Goal: Task Accomplishment & Management: Use online tool/utility

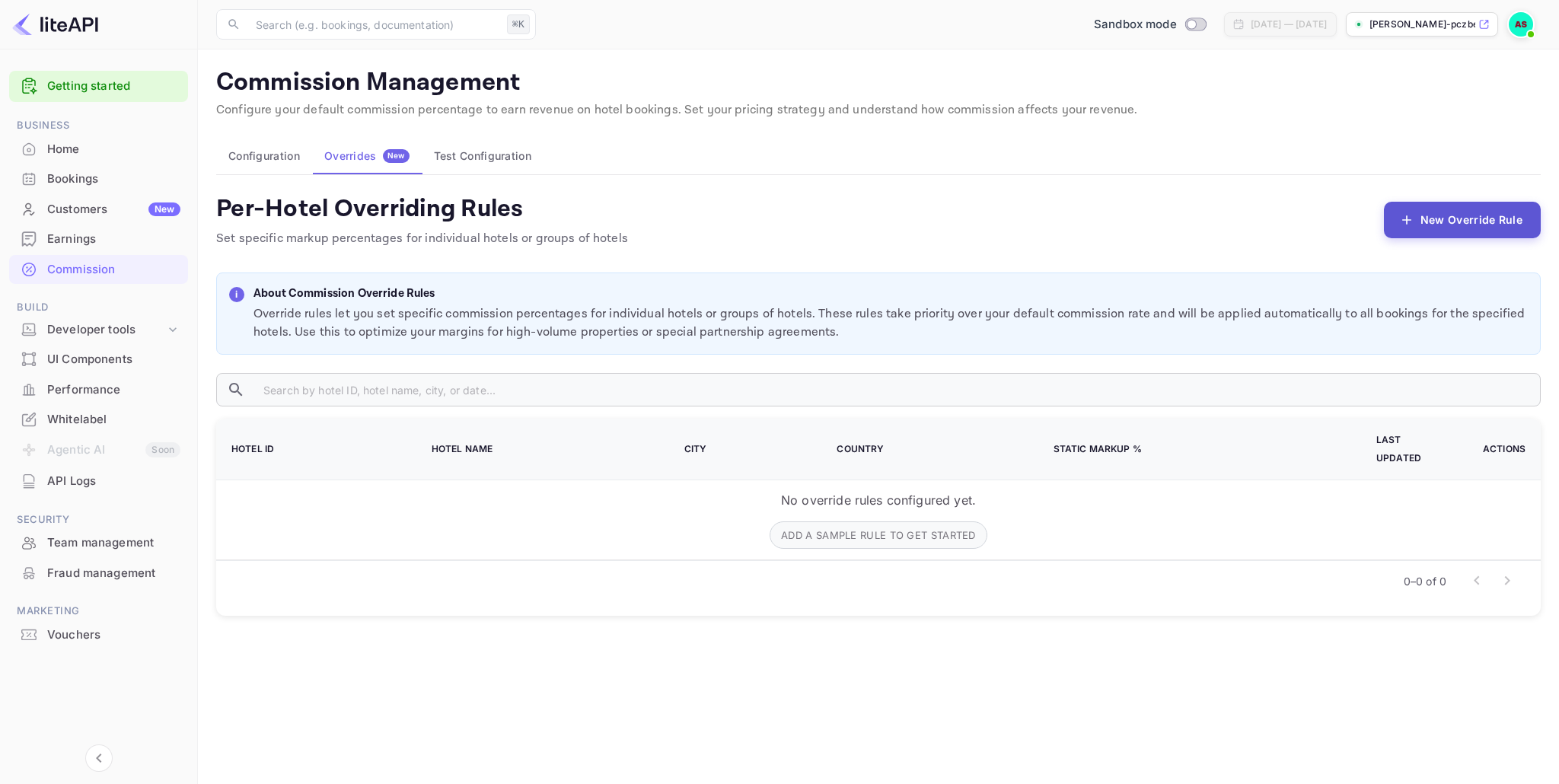
click at [1408, 219] on icon "button" at bounding box center [1407, 220] width 9 height 9
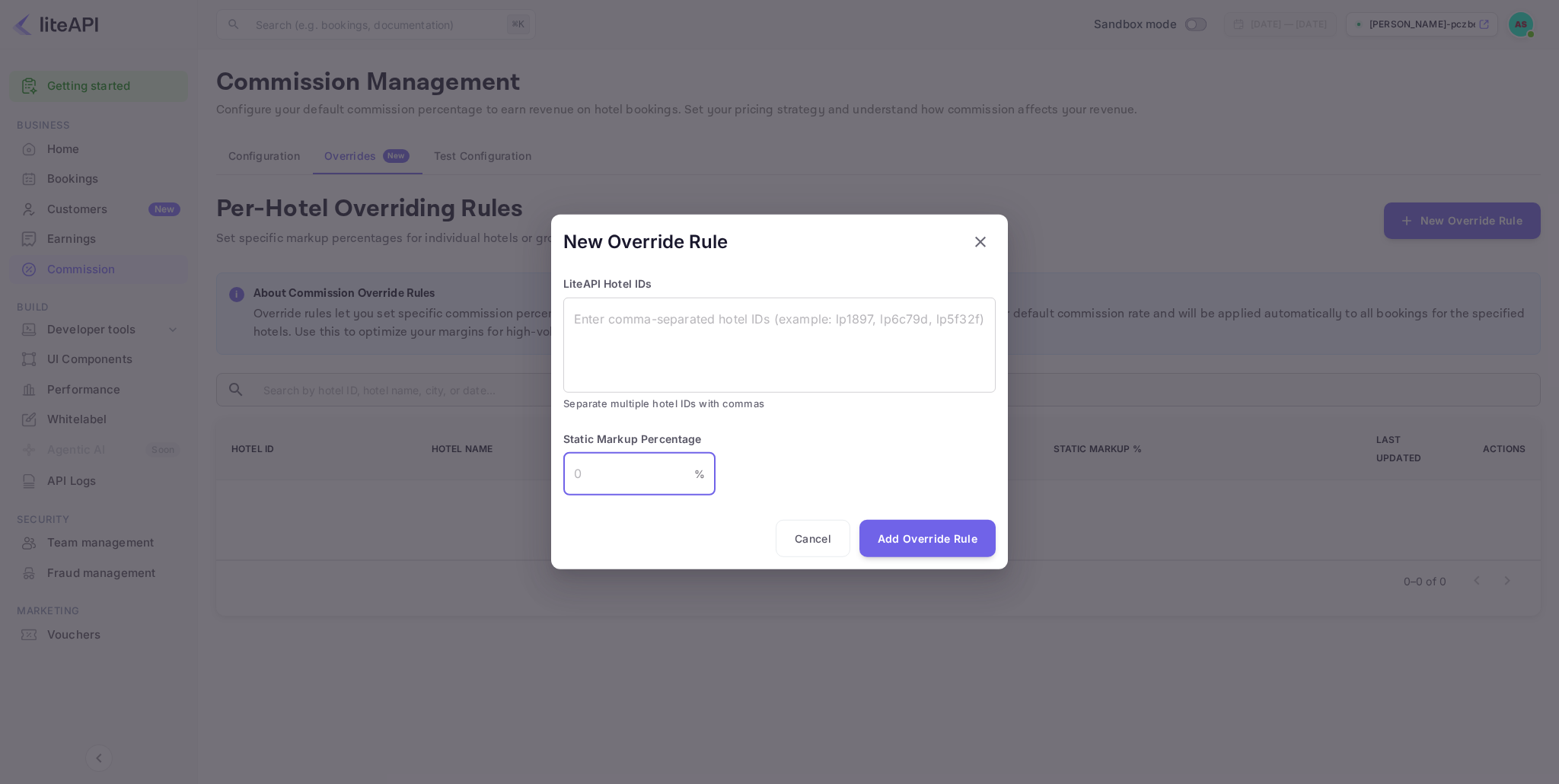
click at [653, 465] on input "number" at bounding box center [628, 473] width 131 height 43
type input "5"
click at [658, 319] on textarea at bounding box center [780, 344] width 411 height 70
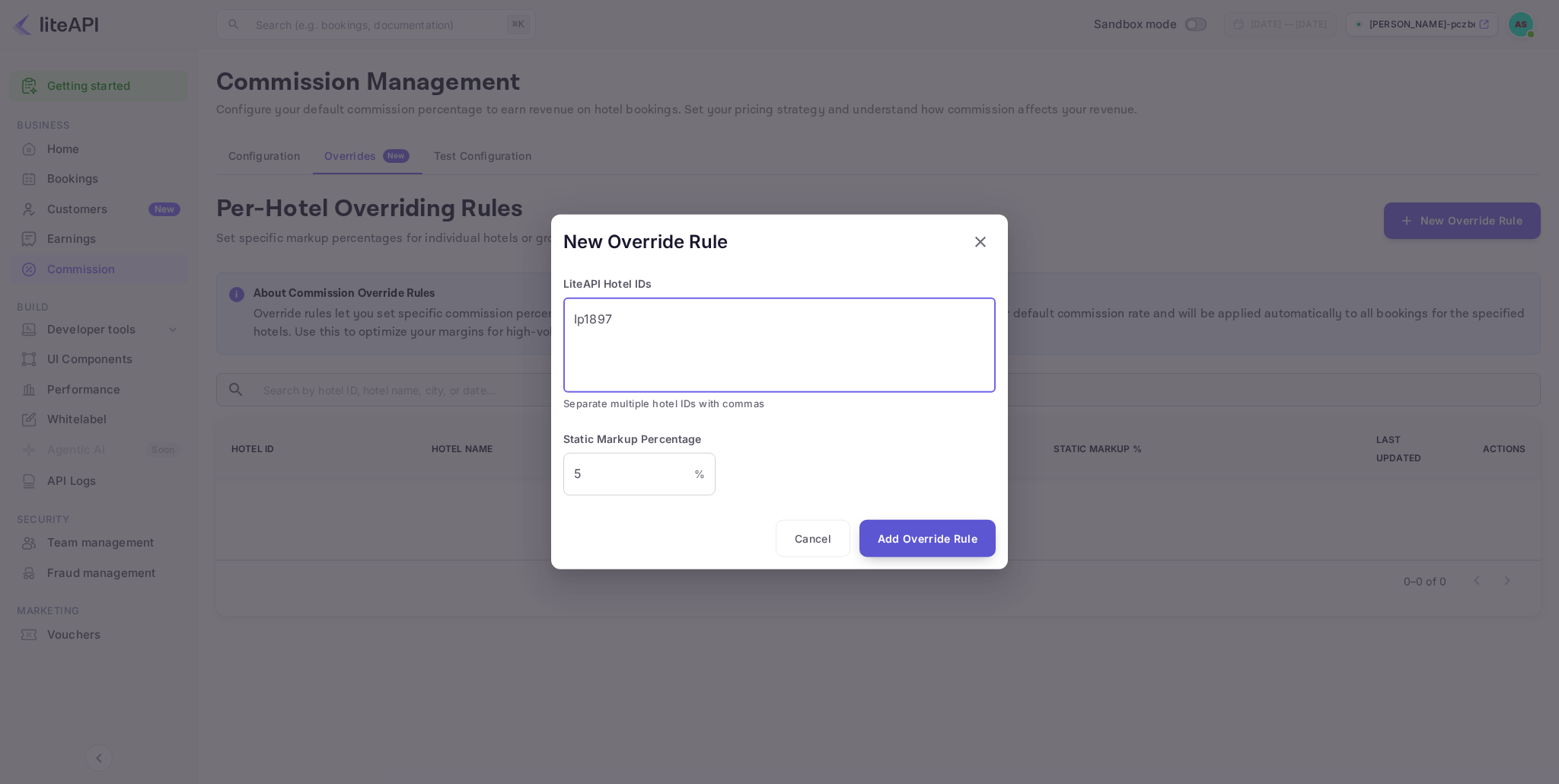
type textarea "Ip1897"
click at [922, 547] on button "Add Override Rule" at bounding box center [928, 537] width 137 height 38
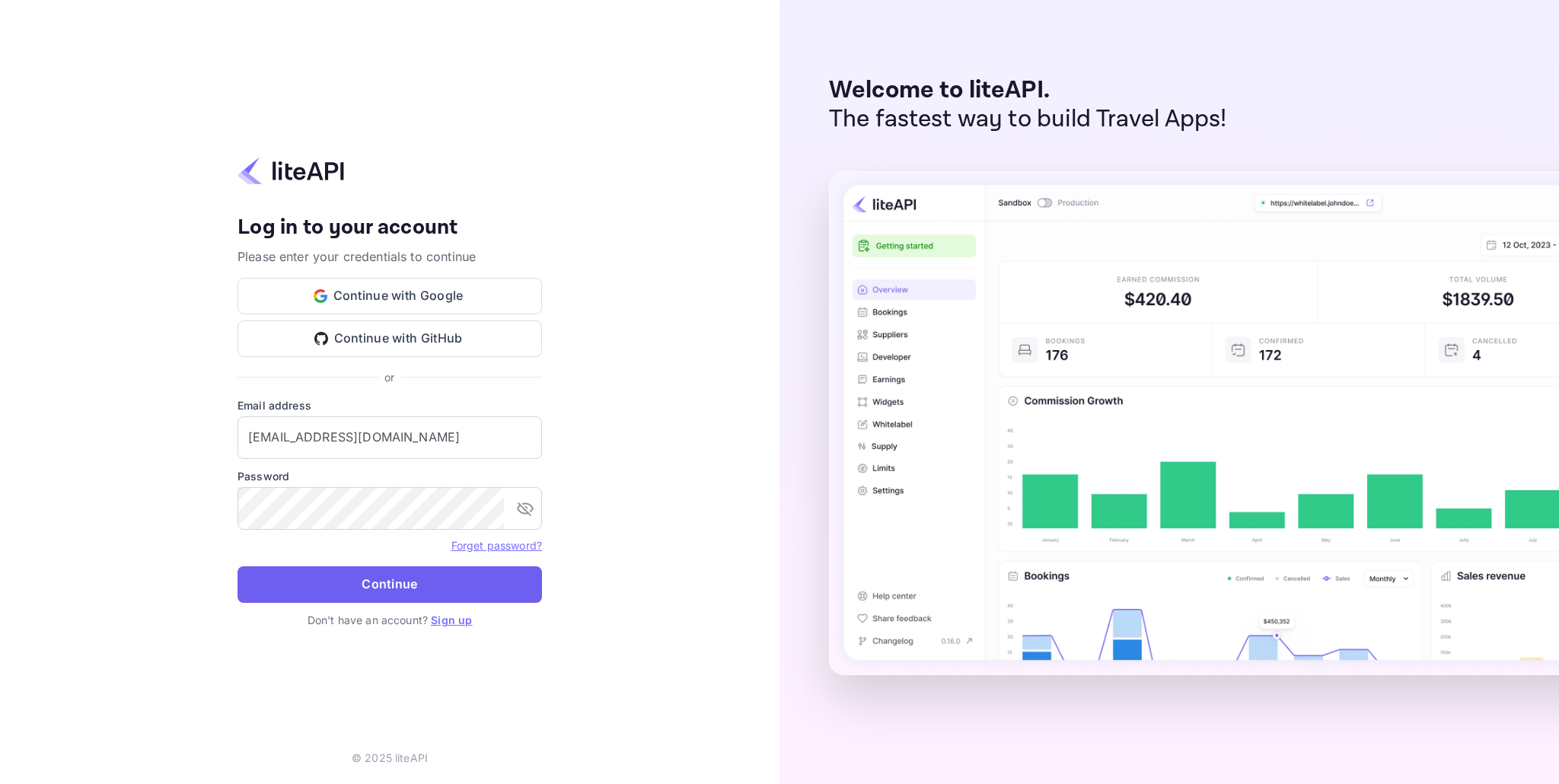
click at [426, 585] on button "Continue" at bounding box center [389, 584] width 305 height 36
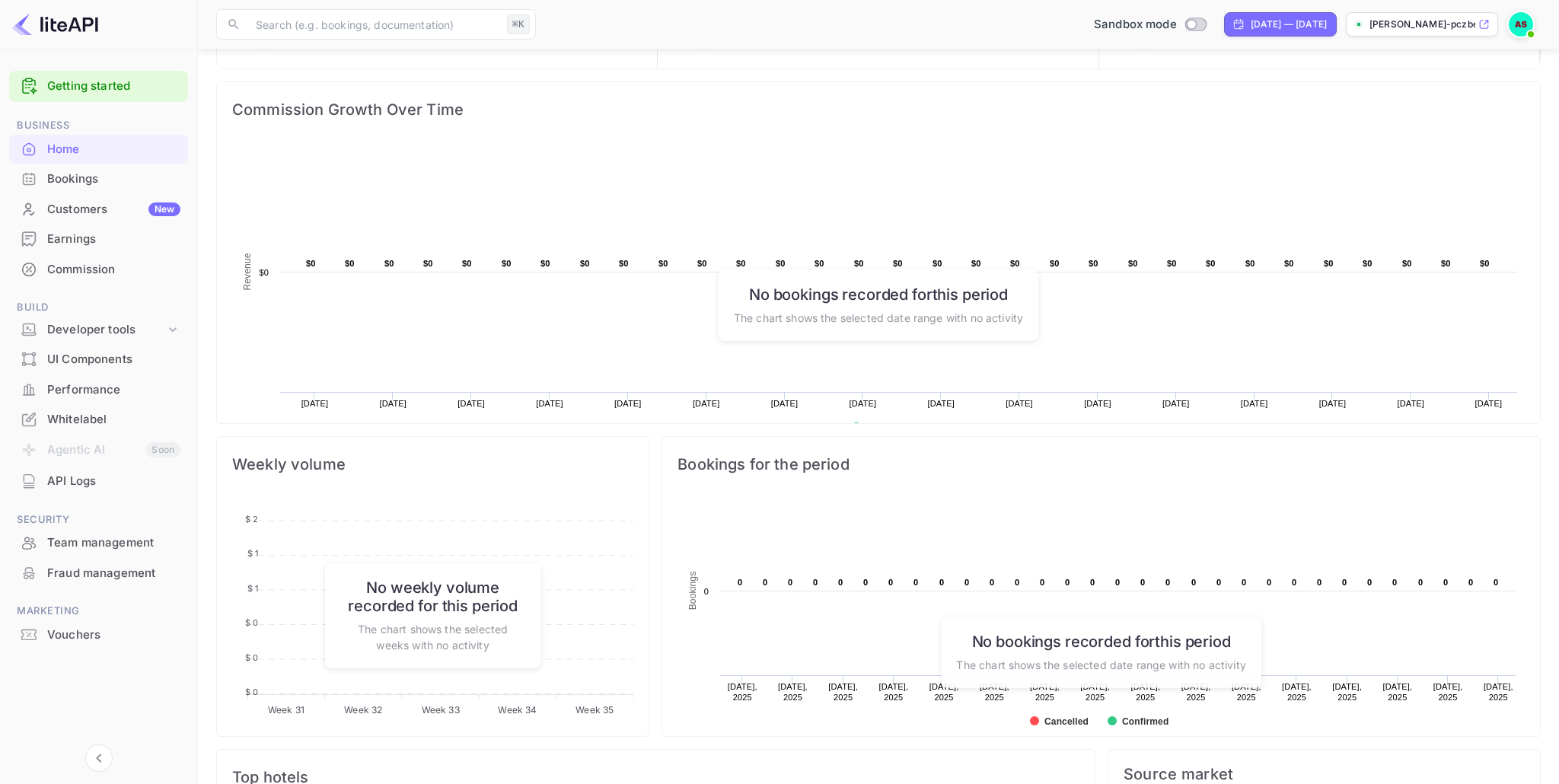
scroll to position [379, 0]
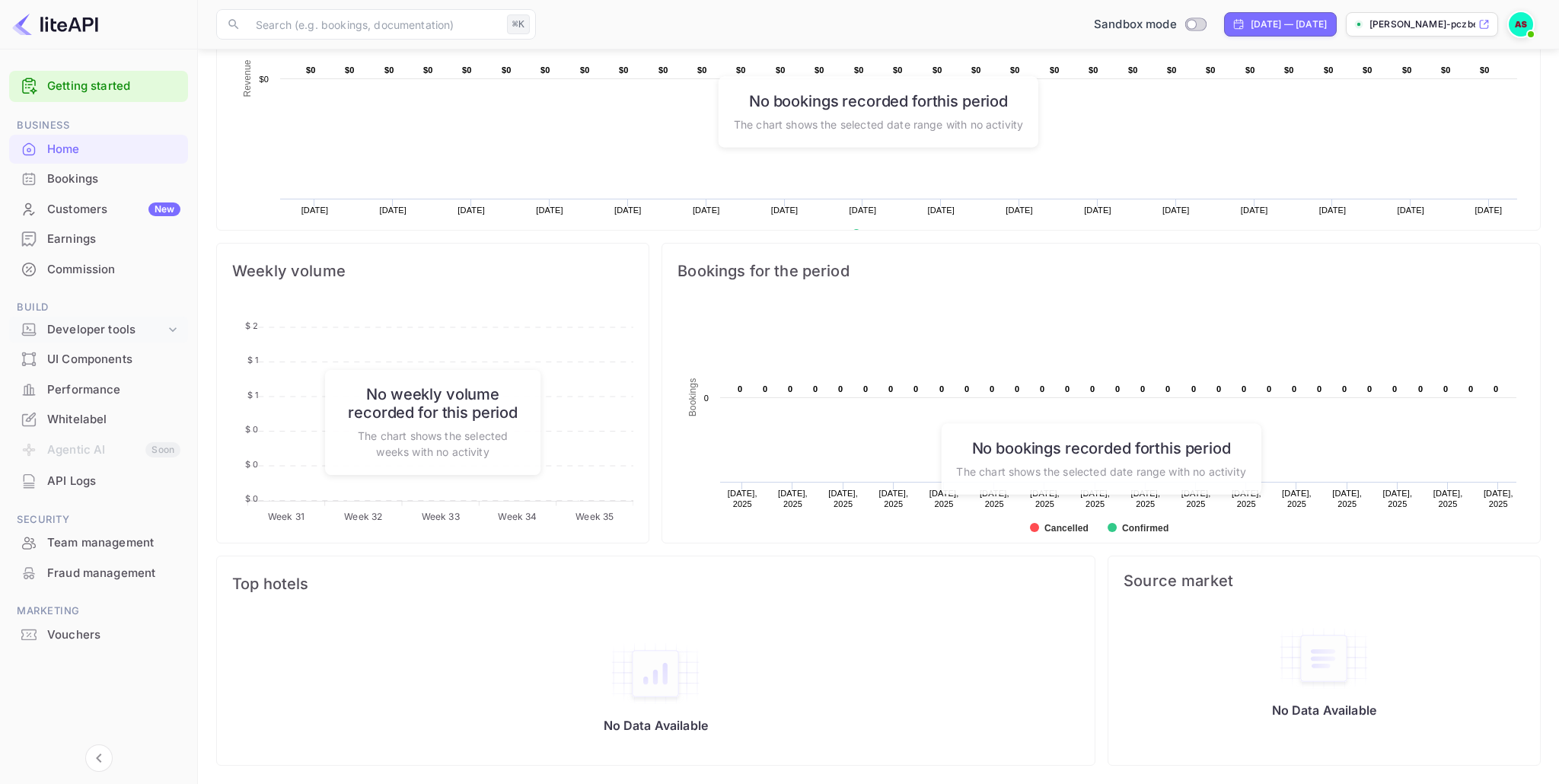
click at [169, 326] on icon at bounding box center [173, 330] width 16 height 16
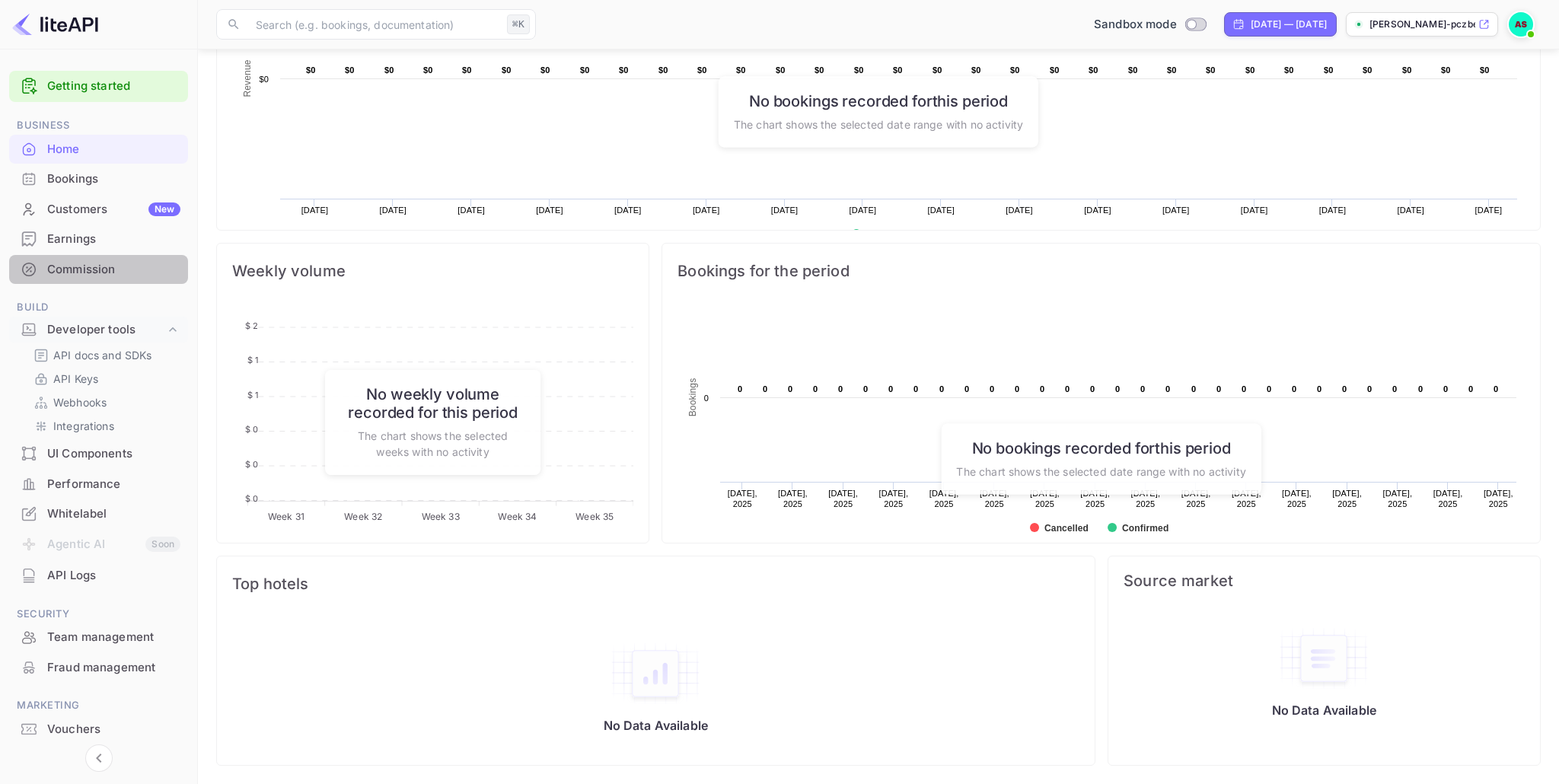
click at [94, 270] on div "Commission" at bounding box center [114, 270] width 133 height 18
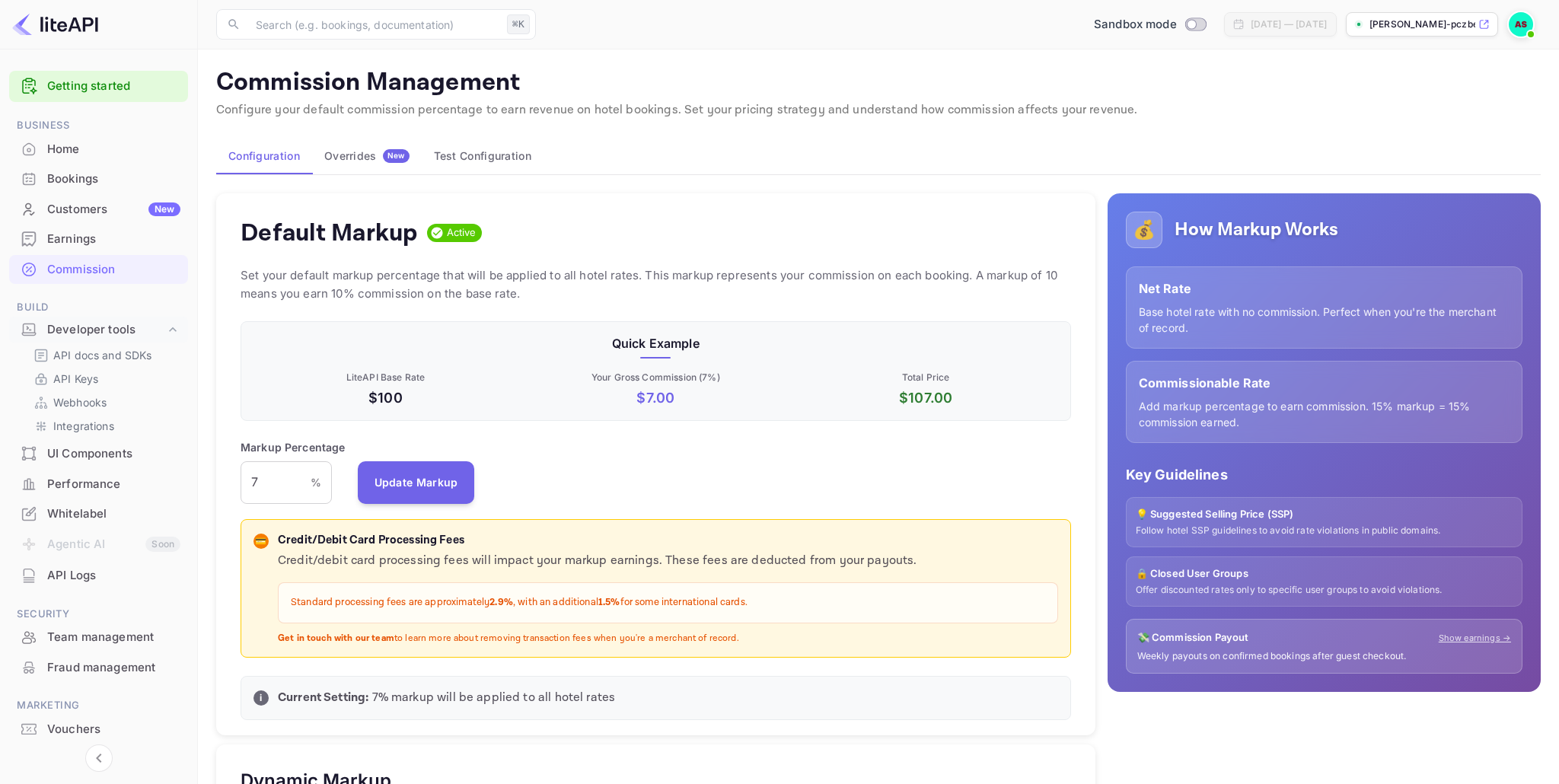
scroll to position [270, 831]
click at [361, 162] on div "Overrides New" at bounding box center [367, 156] width 85 height 14
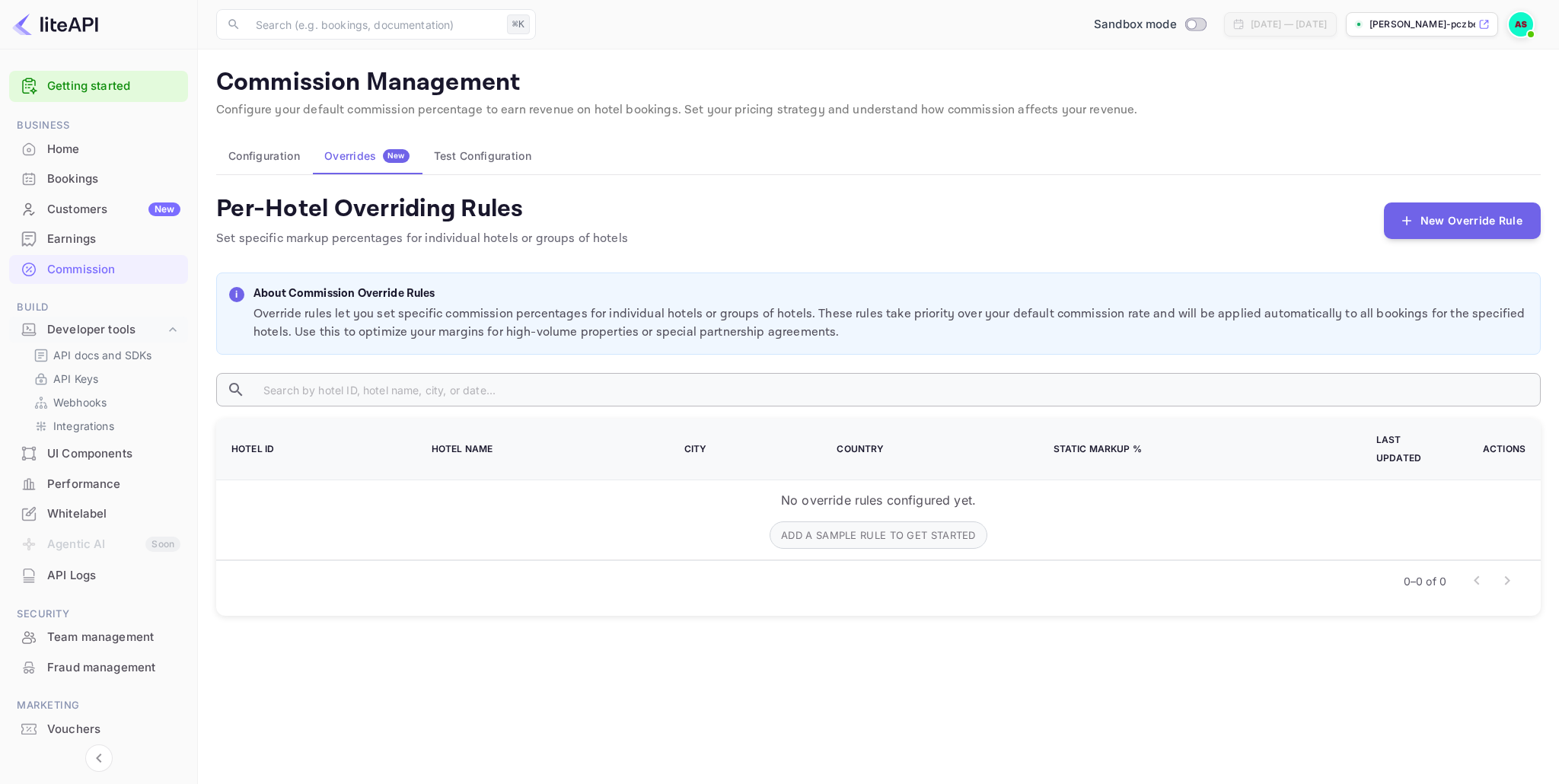
click at [318, 387] on input "text" at bounding box center [896, 389] width 1289 height 33
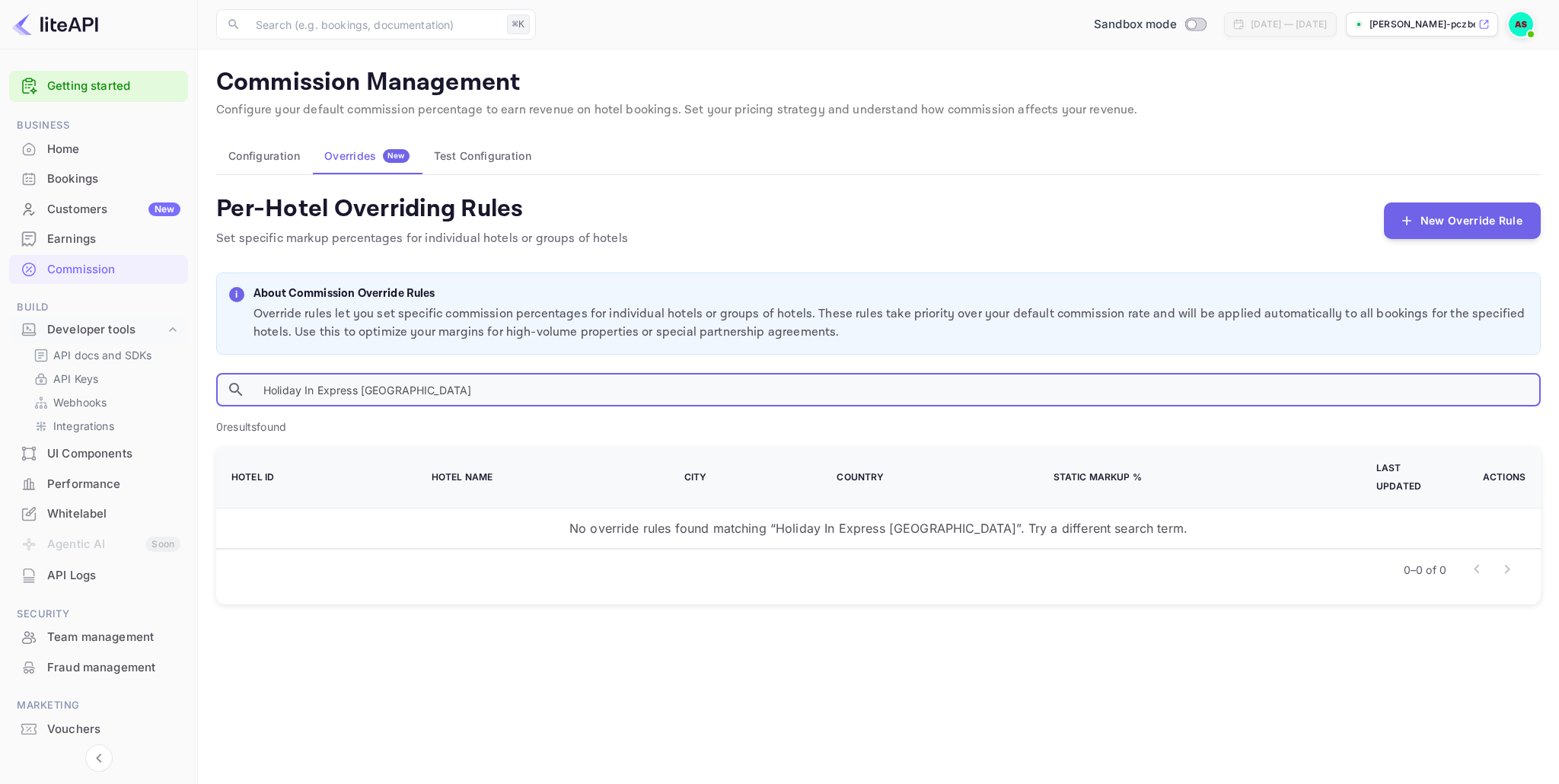
drag, startPoint x: 346, startPoint y: 389, endPoint x: 536, endPoint y: 394, distance: 190.1
click at [536, 394] on input "Holiday In Express [GEOGRAPHIC_DATA]" at bounding box center [896, 389] width 1289 height 33
click at [349, 390] on input "Holiday In" at bounding box center [896, 389] width 1289 height 33
type input "H"
type input "[GEOGRAPHIC_DATA]"
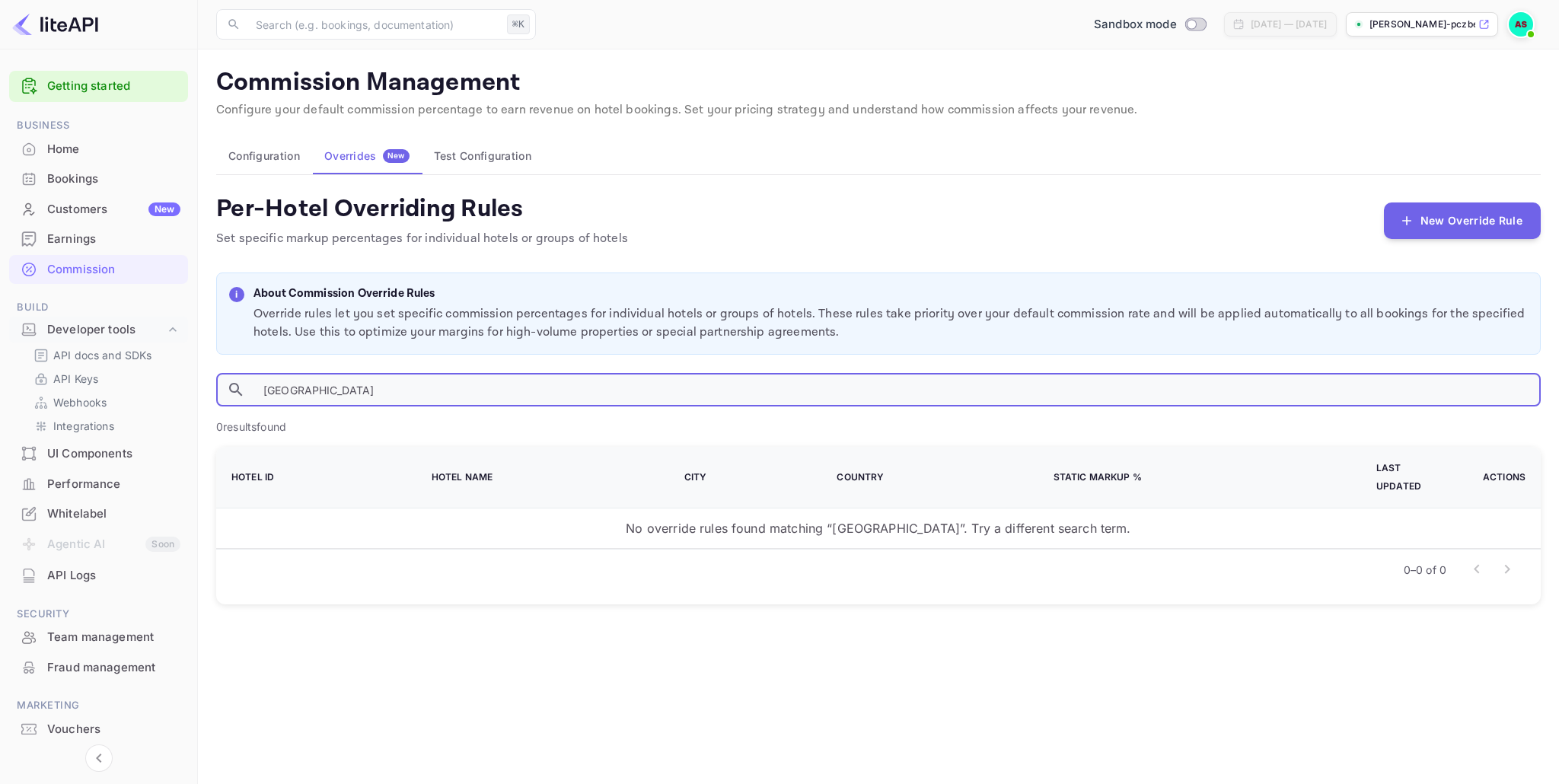
drag, startPoint x: 376, startPoint y: 392, endPoint x: 260, endPoint y: 386, distance: 116.2
click at [261, 386] on input "[GEOGRAPHIC_DATA]" at bounding box center [896, 389] width 1289 height 33
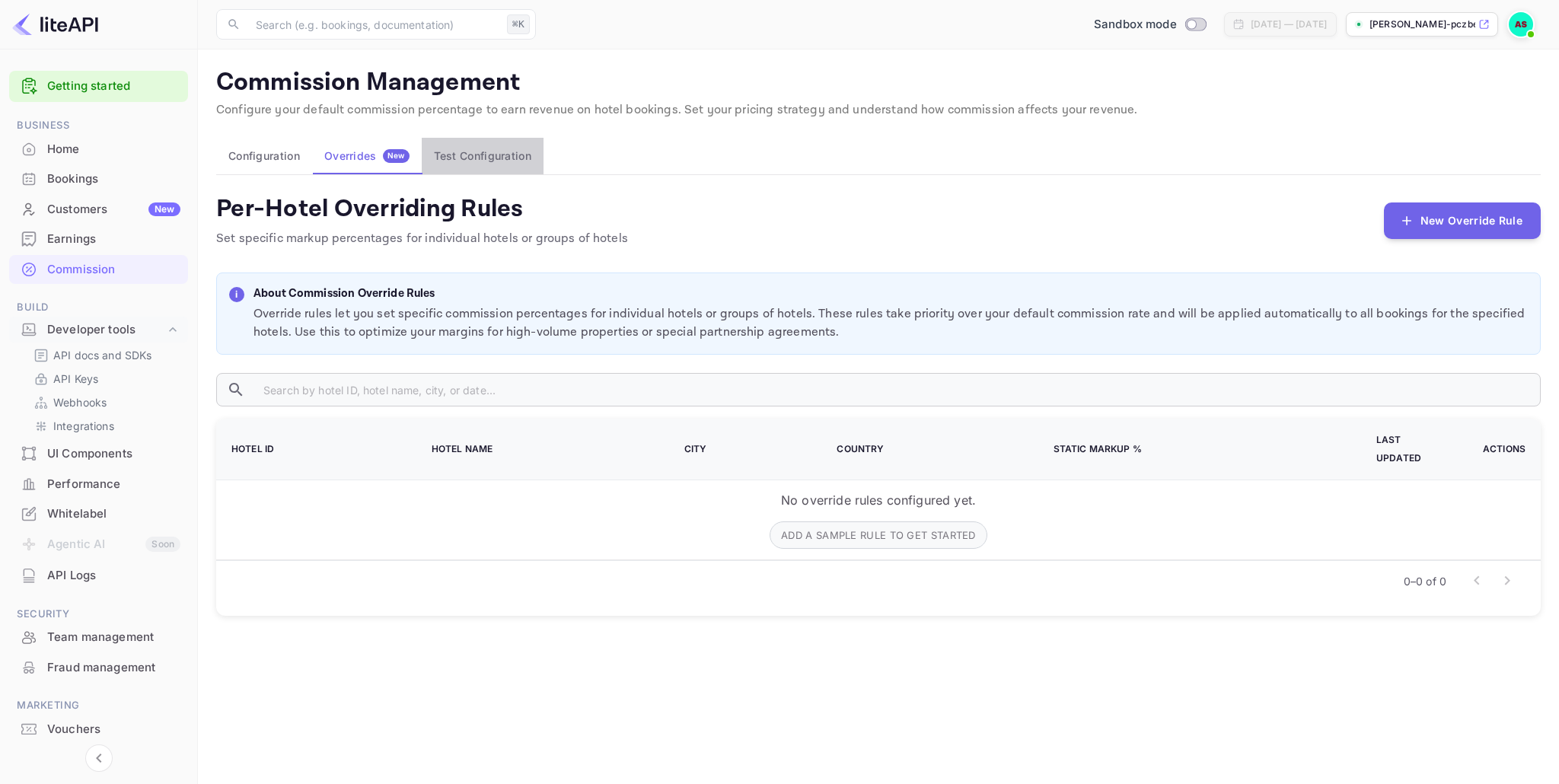
click at [473, 156] on button "Test Configuration" at bounding box center [482, 156] width 122 height 36
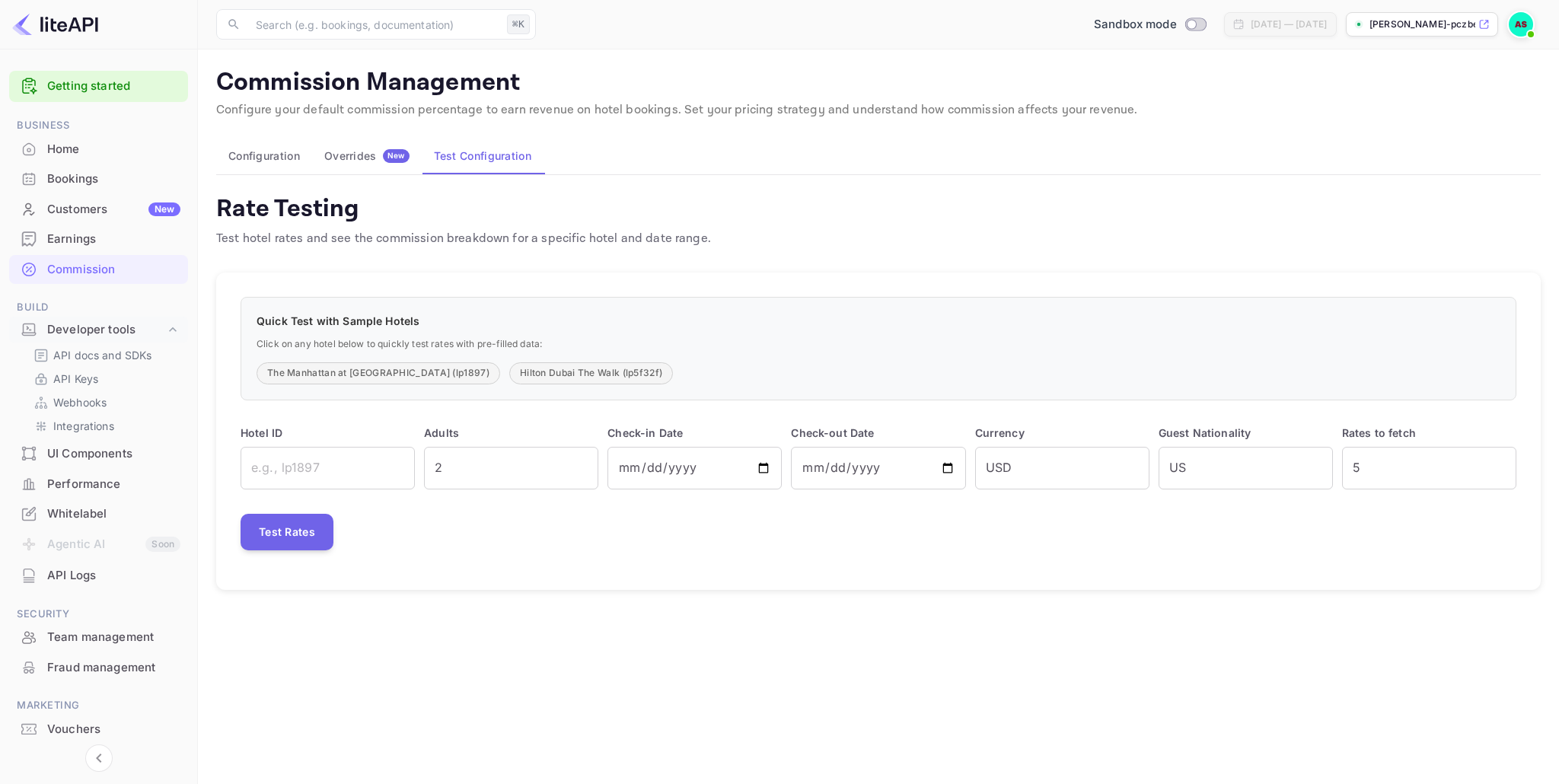
click at [350, 378] on button "The Manhattan at [GEOGRAPHIC_DATA] (lp1897)" at bounding box center [379, 373] width 244 height 22
type input "lp1897"
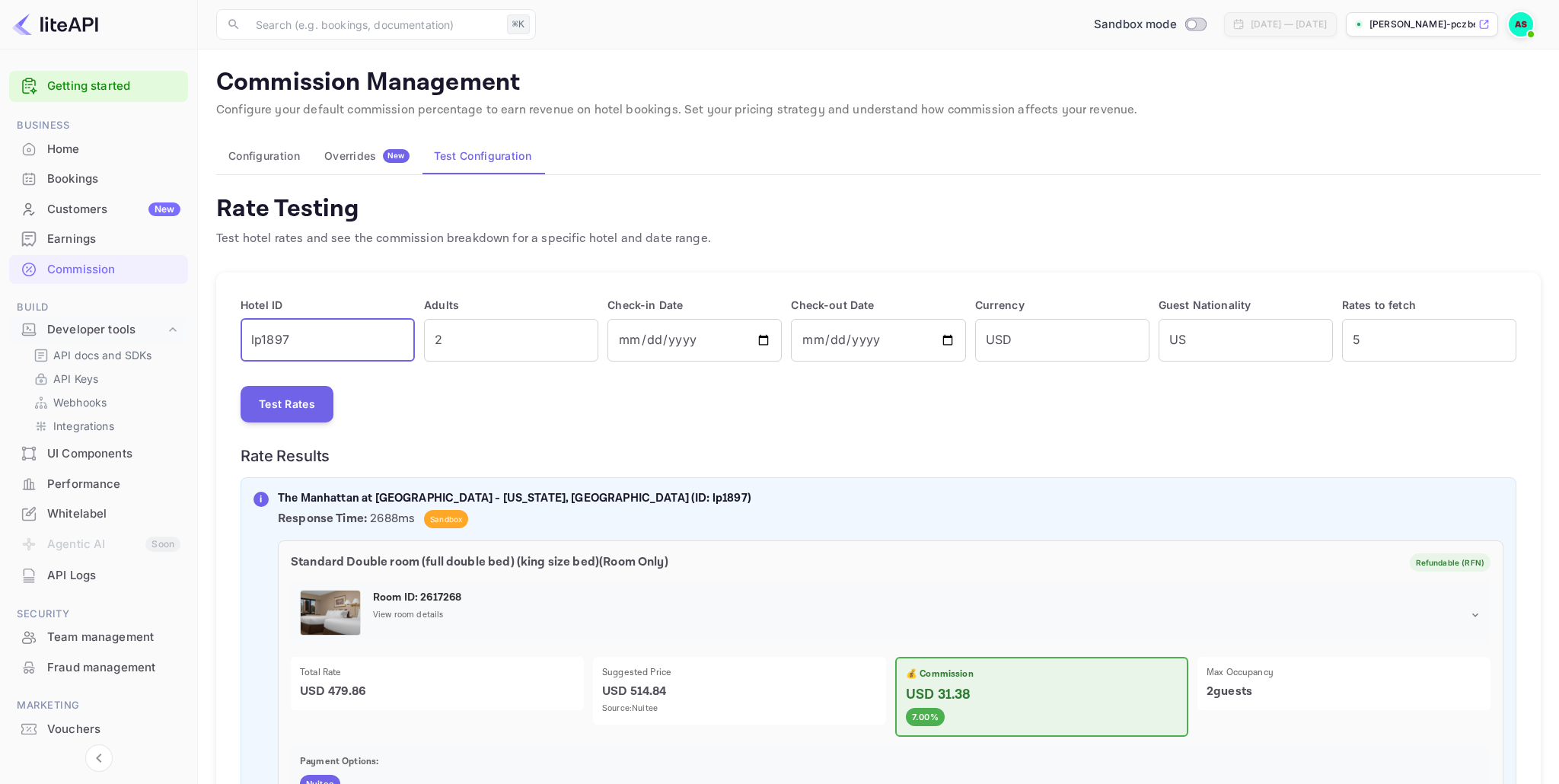
drag, startPoint x: 310, startPoint y: 337, endPoint x: 247, endPoint y: 334, distance: 63.1
click at [247, 334] on input "lp1897" at bounding box center [327, 340] width 175 height 43
click at [352, 161] on div "Overrides New" at bounding box center [367, 156] width 85 height 14
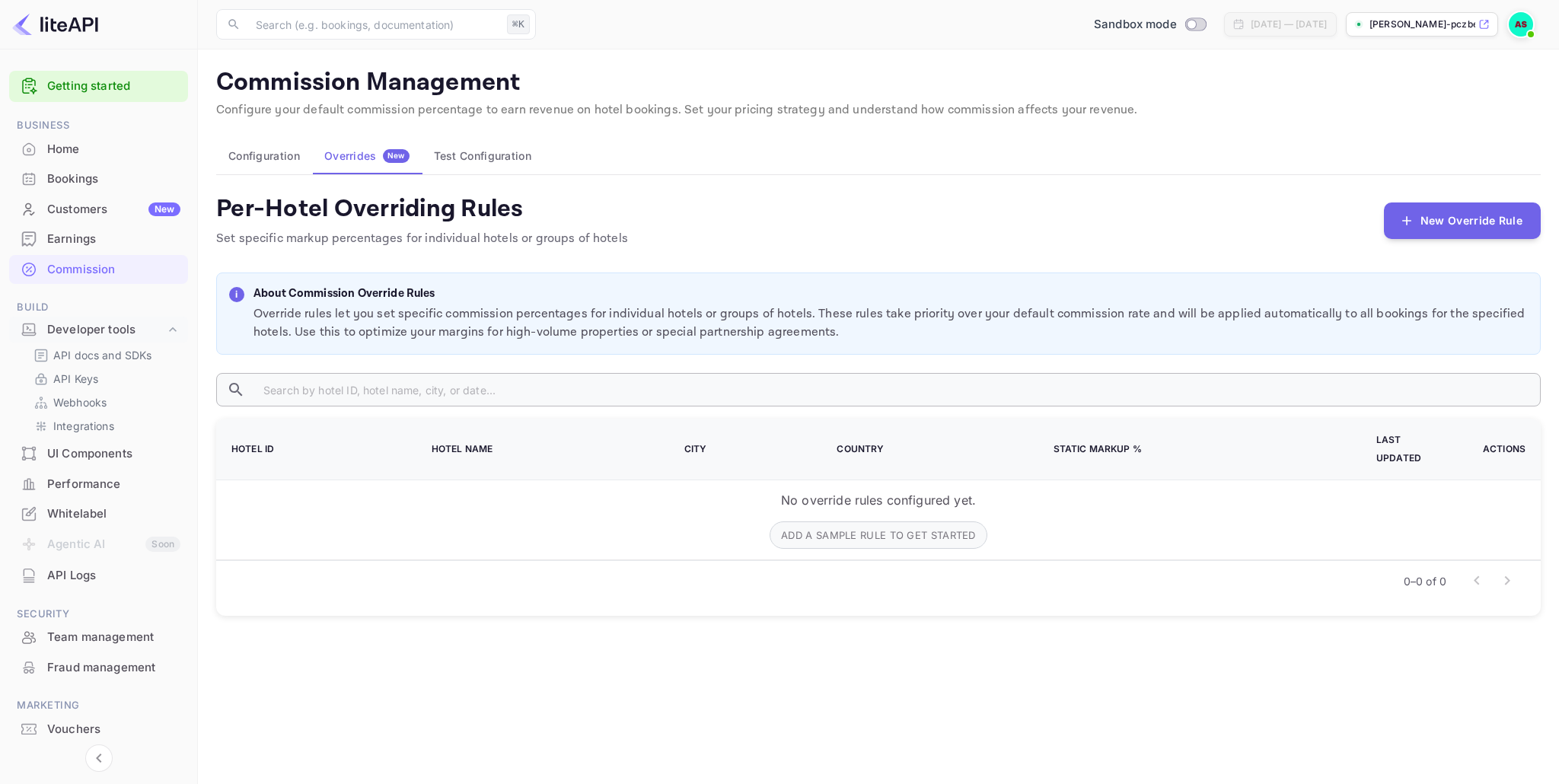
click at [299, 392] on input "text" at bounding box center [896, 389] width 1289 height 33
paste input "lp1897"
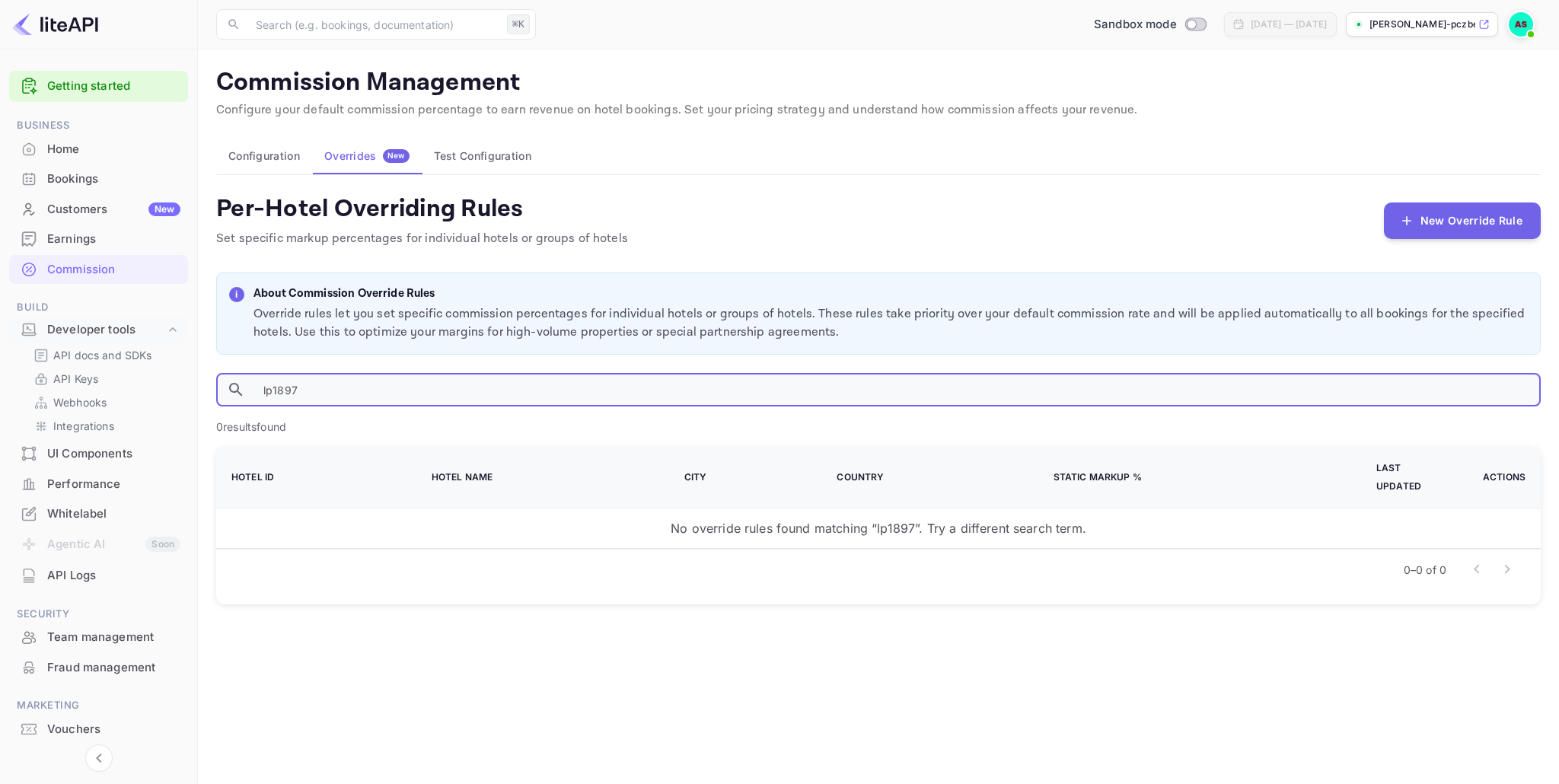
click at [271, 388] on input "lp1897" at bounding box center [896, 389] width 1289 height 33
type input "1897"
click at [347, 396] on input "1897" at bounding box center [896, 389] width 1289 height 33
drag, startPoint x: 347, startPoint y: 393, endPoint x: 226, endPoint y: 380, distance: 121.7
click at [226, 380] on div "1897 ​" at bounding box center [879, 389] width 1325 height 33
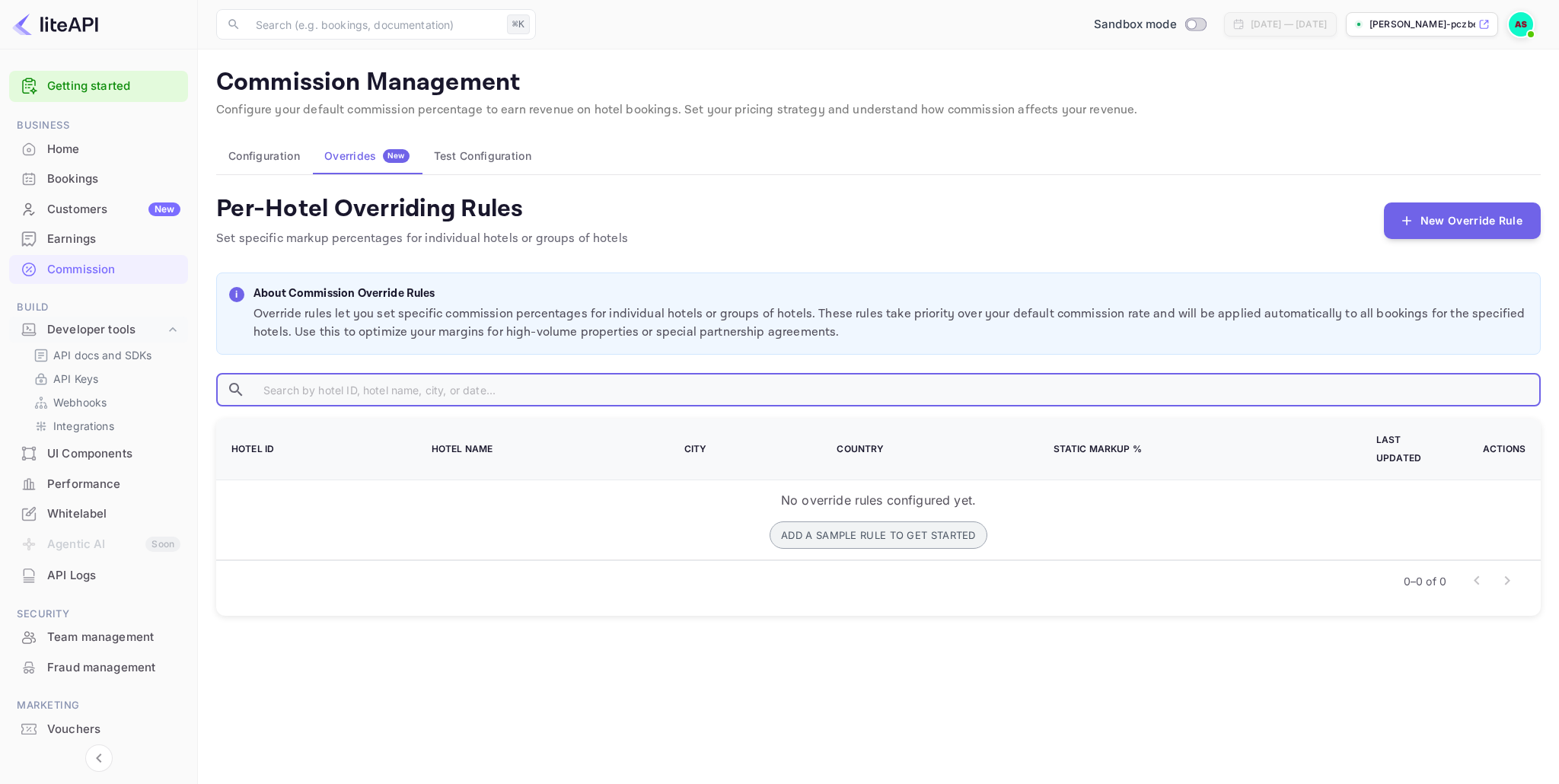
click at [860, 521] on button "Add a sample rule to get started" at bounding box center [878, 534] width 218 height 27
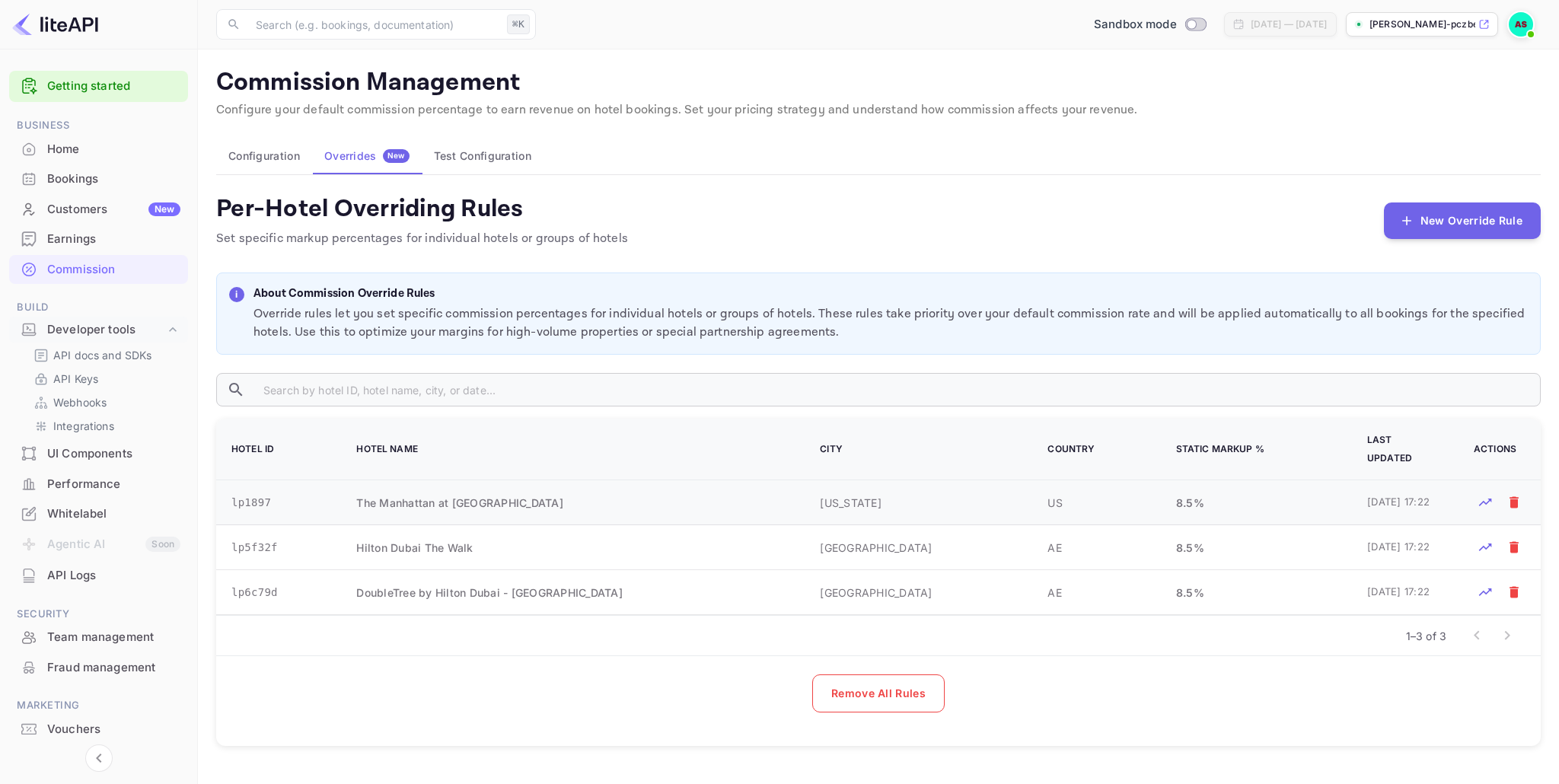
click at [582, 487] on td "The Manhattan at [GEOGRAPHIC_DATA]" at bounding box center [570, 503] width 464 height 45
click at [1491, 495] on icon "Test rates for this hotel" at bounding box center [1485, 503] width 16 height 16
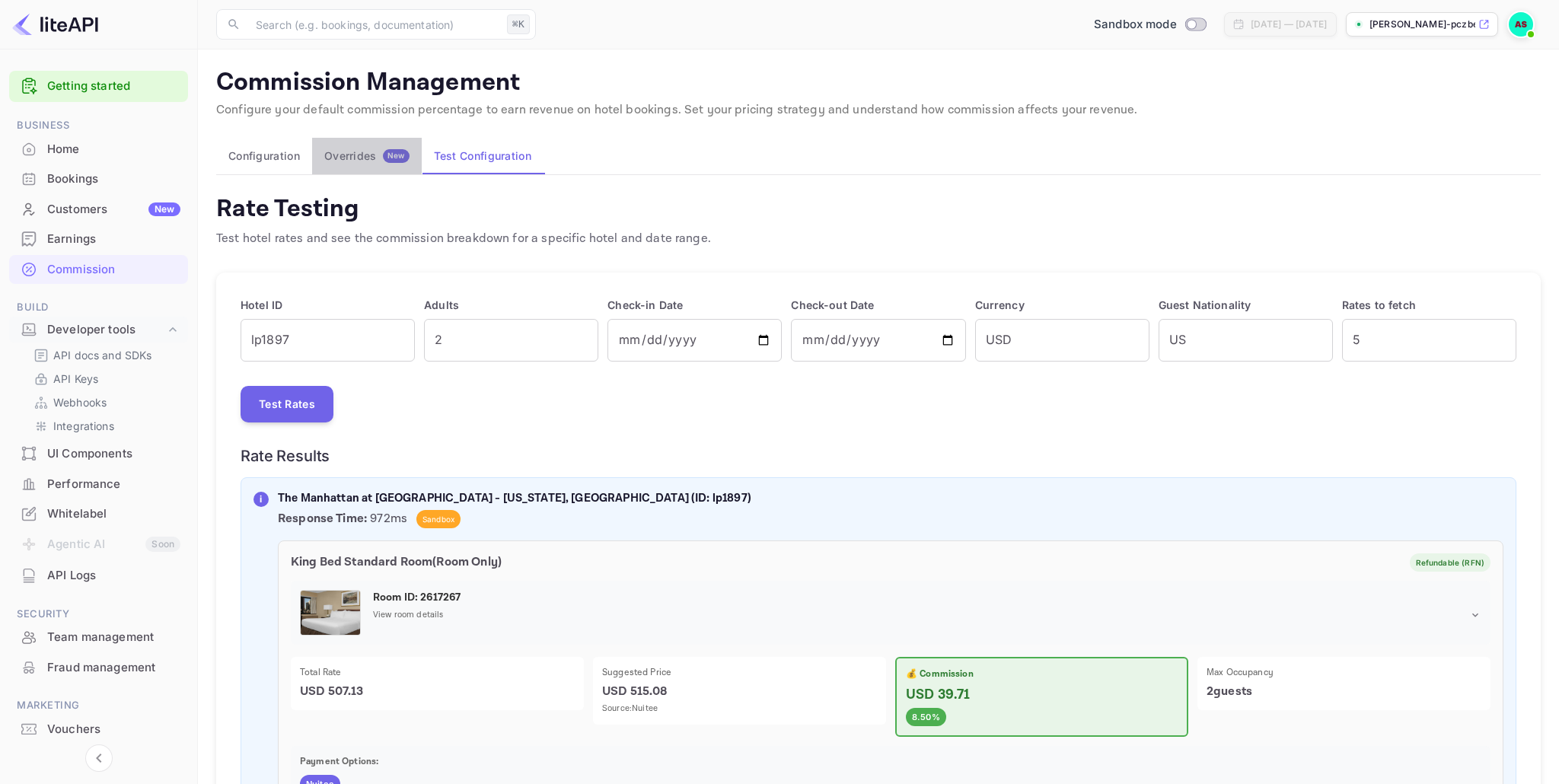
click at [344, 155] on div "Overrides New" at bounding box center [367, 156] width 85 height 14
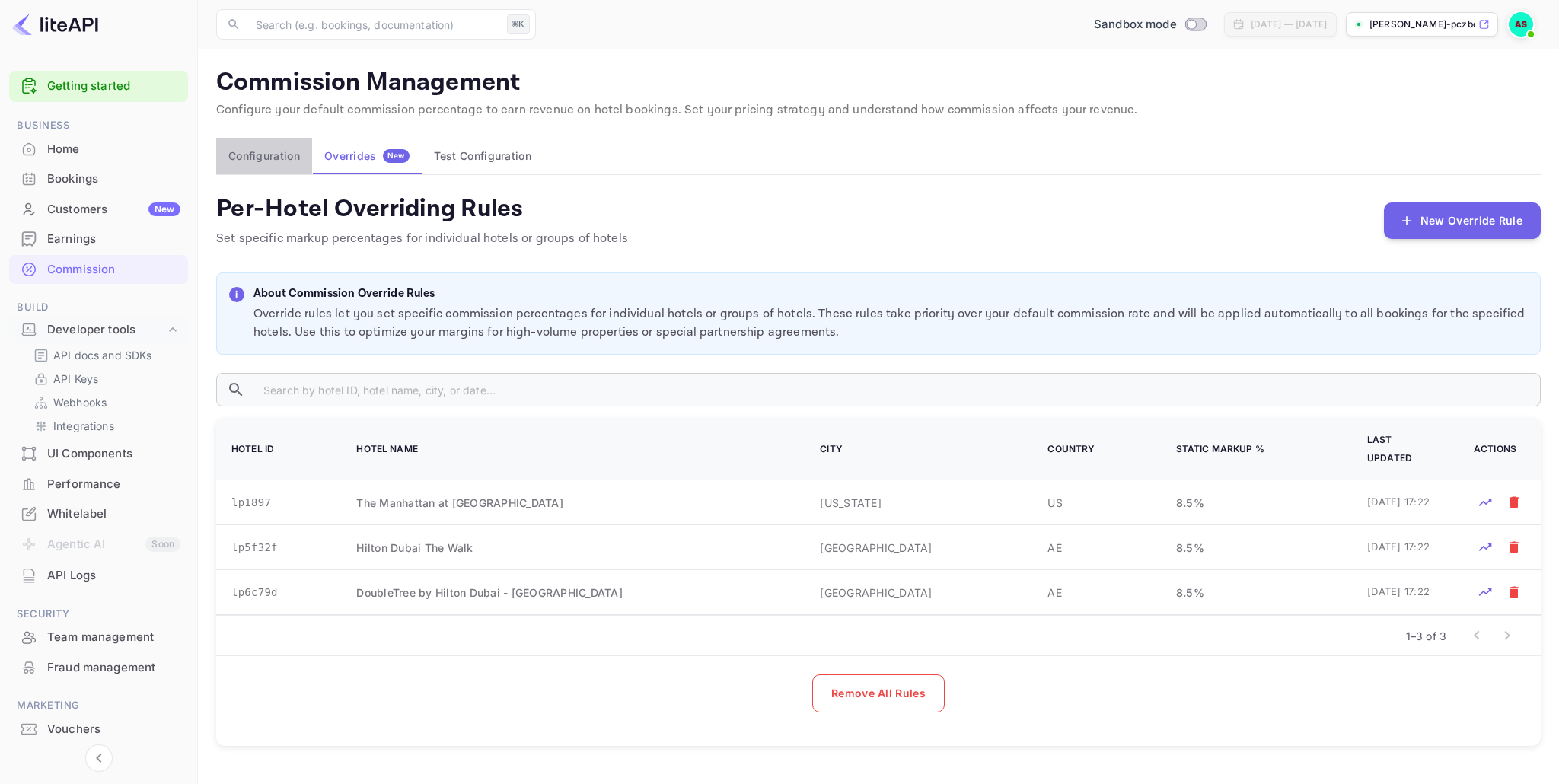
click at [270, 160] on button "Configuration" at bounding box center [264, 156] width 96 height 36
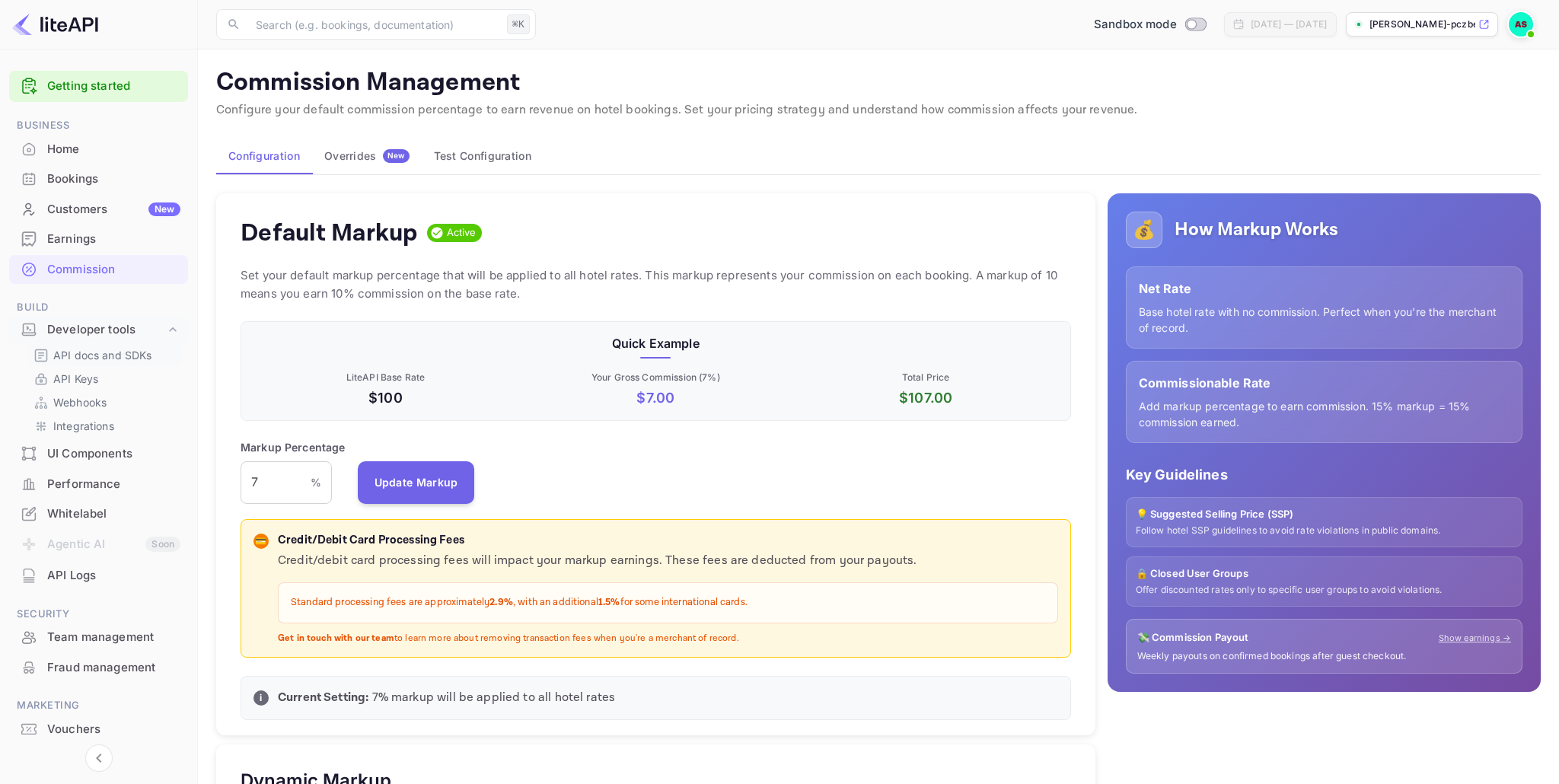
click at [99, 357] on p "API docs and SDKs" at bounding box center [103, 355] width 99 height 16
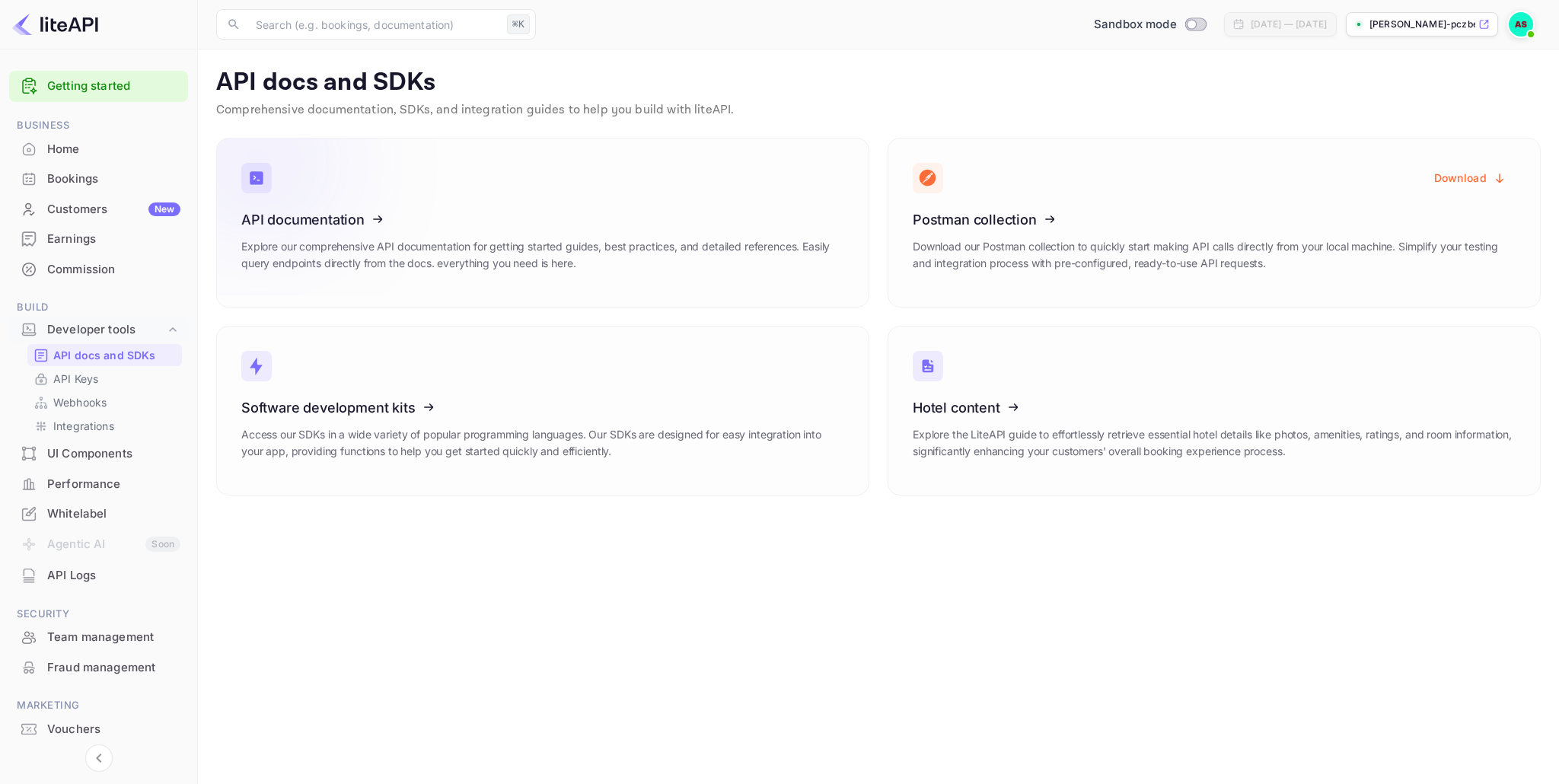
click at [313, 223] on icon at bounding box center [335, 217] width 237 height 157
